Goal: Communication & Community: Answer question/provide support

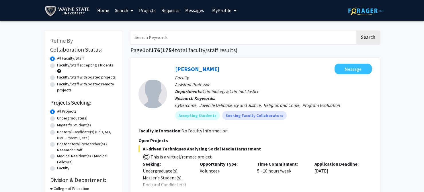
click at [170, 10] on link "Requests" at bounding box center [170, 10] width 24 height 20
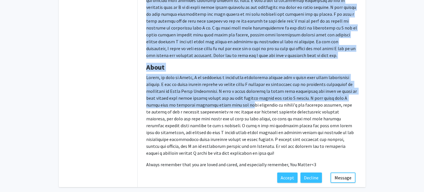
scroll to position [199, 0]
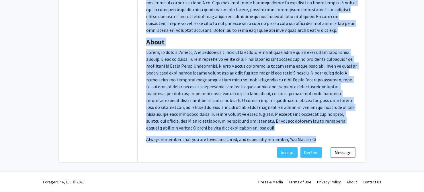
drag, startPoint x: 147, startPoint y: 30, endPoint x: 319, endPoint y: 137, distance: 202.8
copy div "Projects Applied To: STELLA Lab Volunteer Research Assistant Position STELLA La…"
click at [284, 120] on button "Message" at bounding box center [342, 152] width 25 height 10
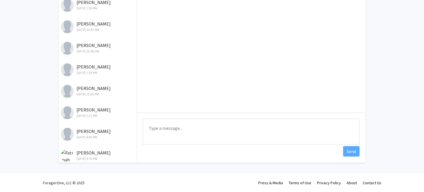
scroll to position [69, 0]
click at [95, 111] on div "[PERSON_NAME] [DATE] 2:21 PM" at bounding box center [98, 111] width 75 height 12
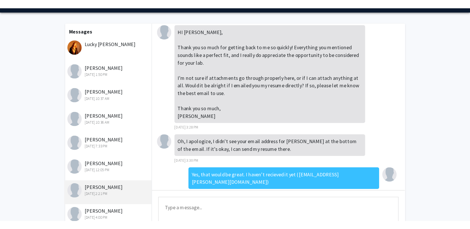
scroll to position [0, 0]
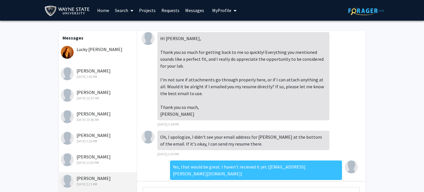
click at [93, 47] on div "Lucky [PERSON_NAME]" at bounding box center [98, 49] width 75 height 7
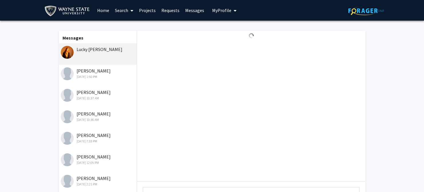
click at [90, 51] on div "Lucky [PERSON_NAME]" at bounding box center [98, 49] width 75 height 7
click at [105, 51] on div "Lucky [PERSON_NAME]" at bounding box center [98, 49] width 75 height 7
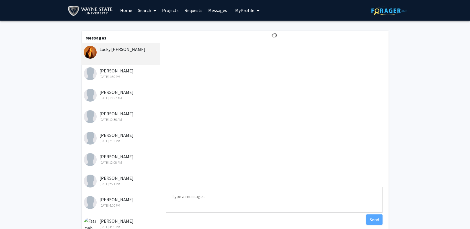
click at [190, 120] on textarea "Type a message" at bounding box center [274, 200] width 217 height 26
paste textarea "Lo Ipsum, Dolor sit ame cons adipiscing elitsed doe temporin ut lab ETDOLO Mag.…"
type textarea "Lo Ipsum, Dolor sit ame cons adipiscing elitsed doe temporin ut lab ETDOLO Mag.…"
